Goal: Check status: Check status

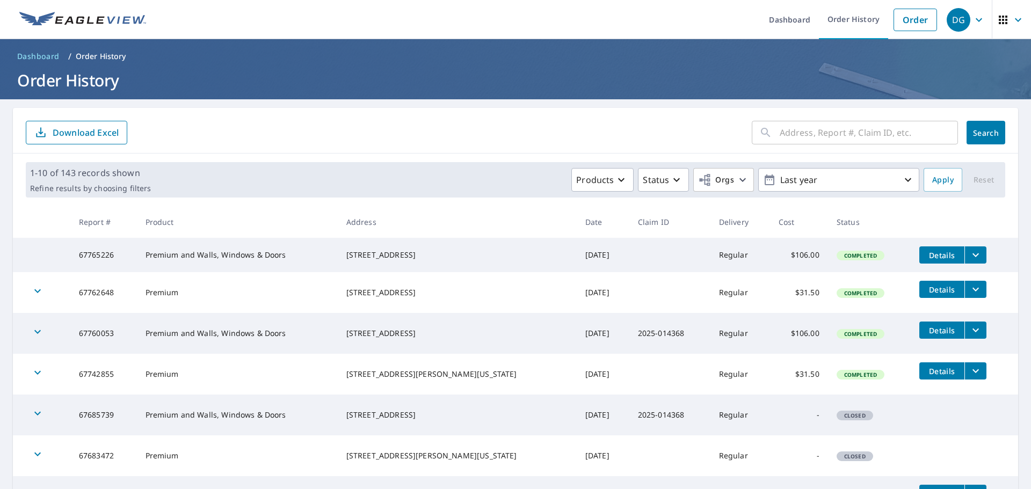
click at [837, 138] on input "text" at bounding box center [869, 133] width 178 height 30
type input "2607"
click at [979, 136] on span "Search" at bounding box center [985, 133] width 21 height 10
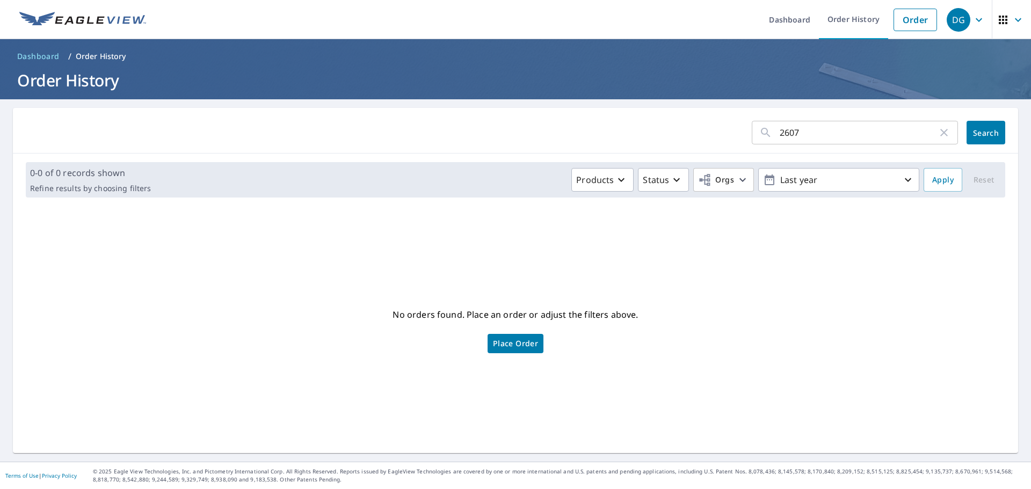
click at [803, 132] on input "2607" at bounding box center [859, 133] width 158 height 30
type input "2607 [GEOGRAPHIC_DATA]"
click at [975, 134] on span "Search" at bounding box center [985, 133] width 21 height 10
